Goal: Navigation & Orientation: Find specific page/section

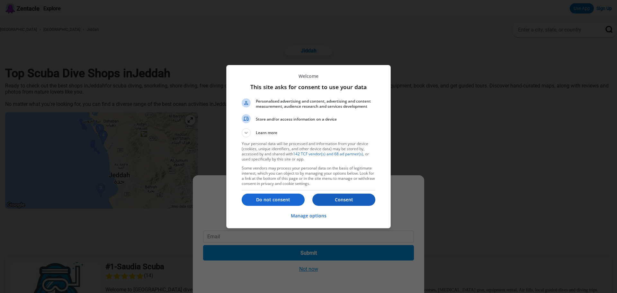
click at [330, 199] on p "Consent" at bounding box center [343, 199] width 63 height 6
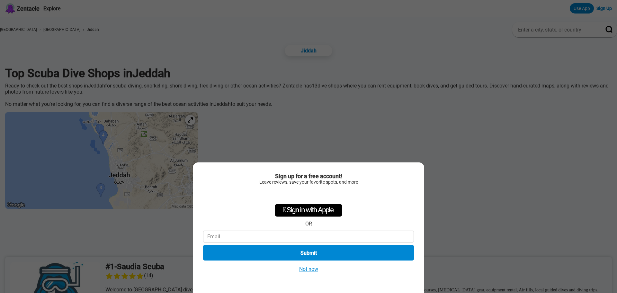
click at [312, 270] on button "Not now" at bounding box center [308, 268] width 23 height 7
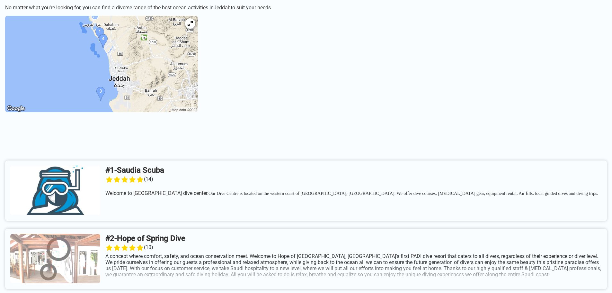
scroll to position [193, 0]
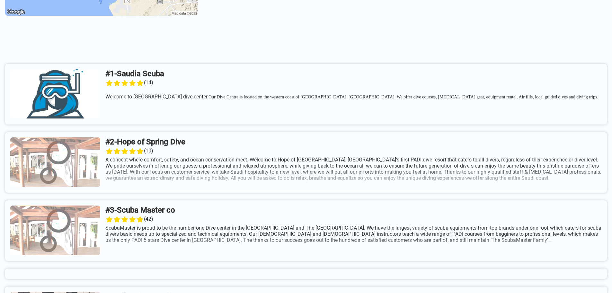
click at [193, 171] on link at bounding box center [306, 162] width 602 height 60
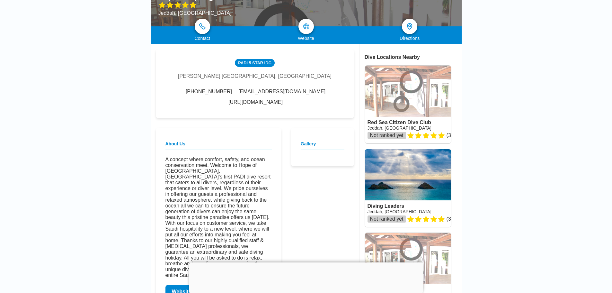
scroll to position [128, 0]
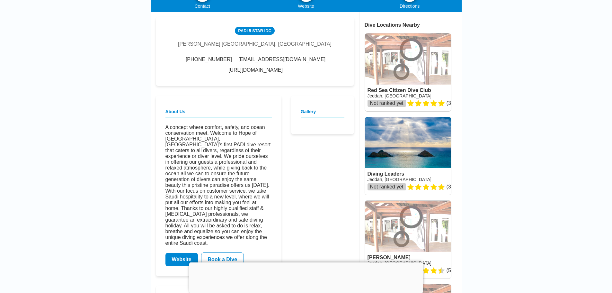
click at [273, 73] on link "http://www.hopespringdive.com/" at bounding box center [255, 70] width 54 height 6
